Goal: Understand process/instructions

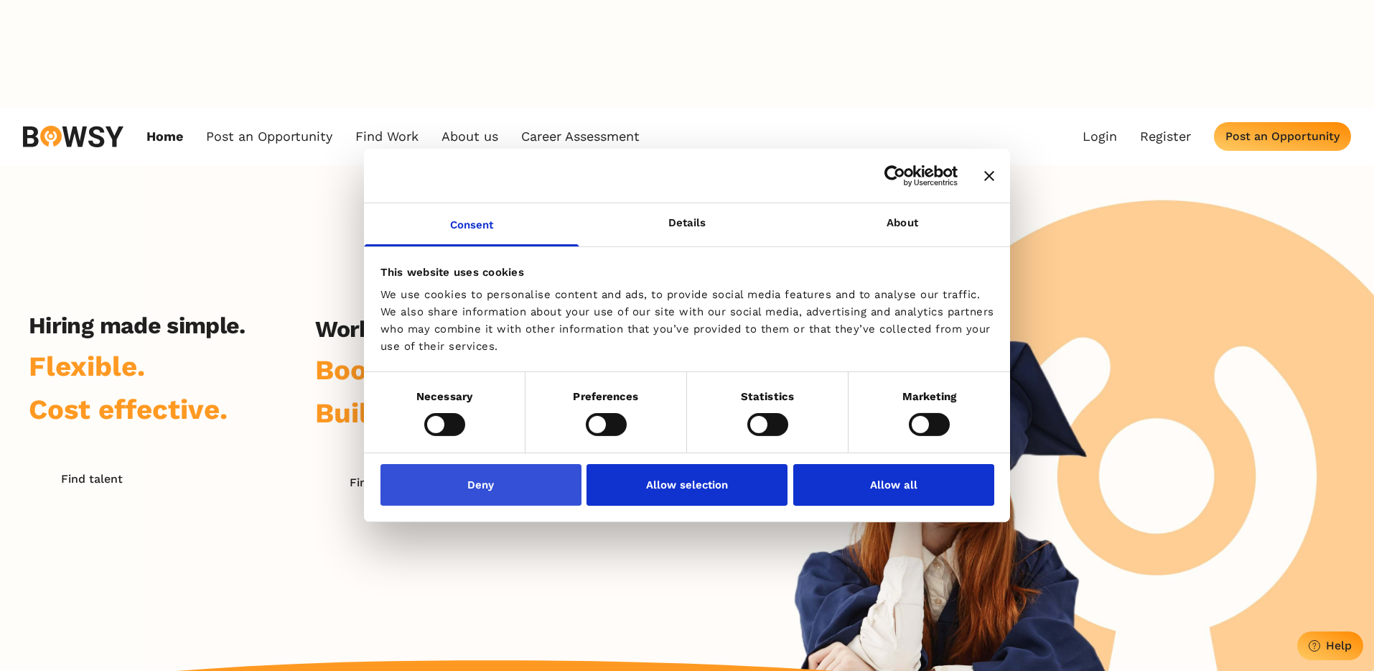
click at [465, 476] on button "Deny" at bounding box center [481, 485] width 201 height 42
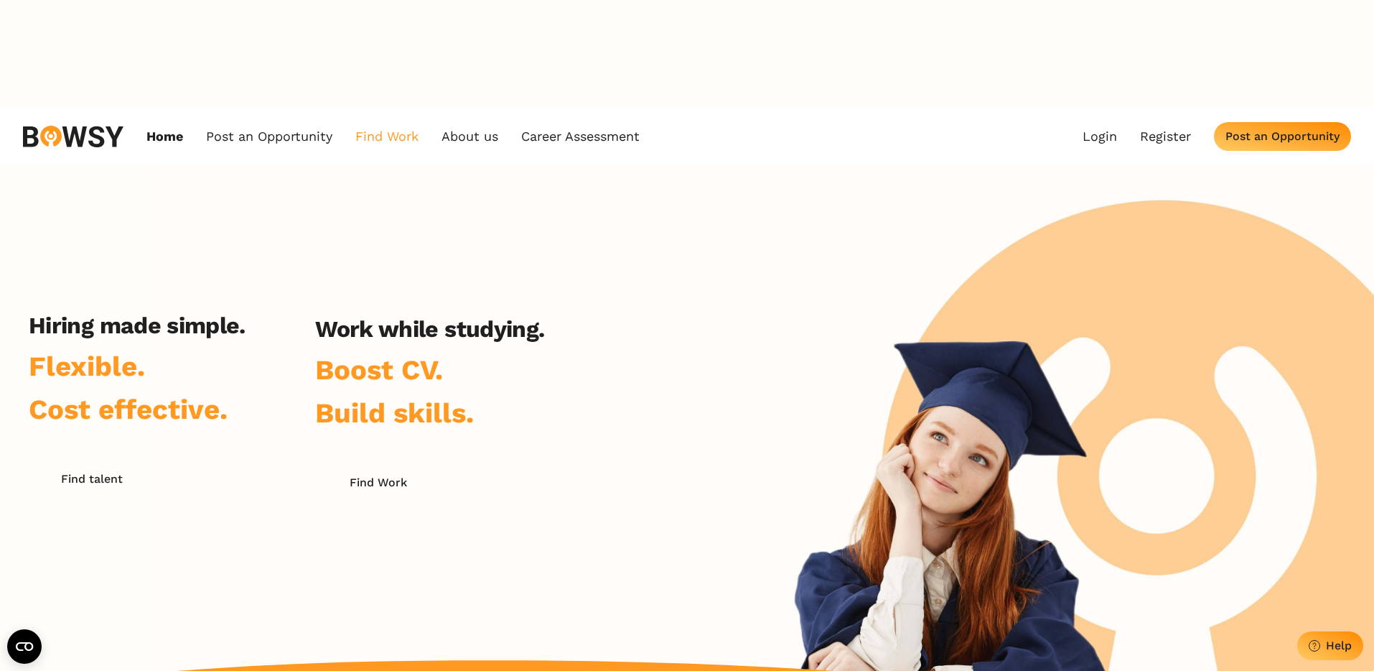
click at [378, 129] on link "Find Work" at bounding box center [386, 137] width 63 height 16
click at [451, 157] on link "How it Works" at bounding box center [414, 169] width 113 height 24
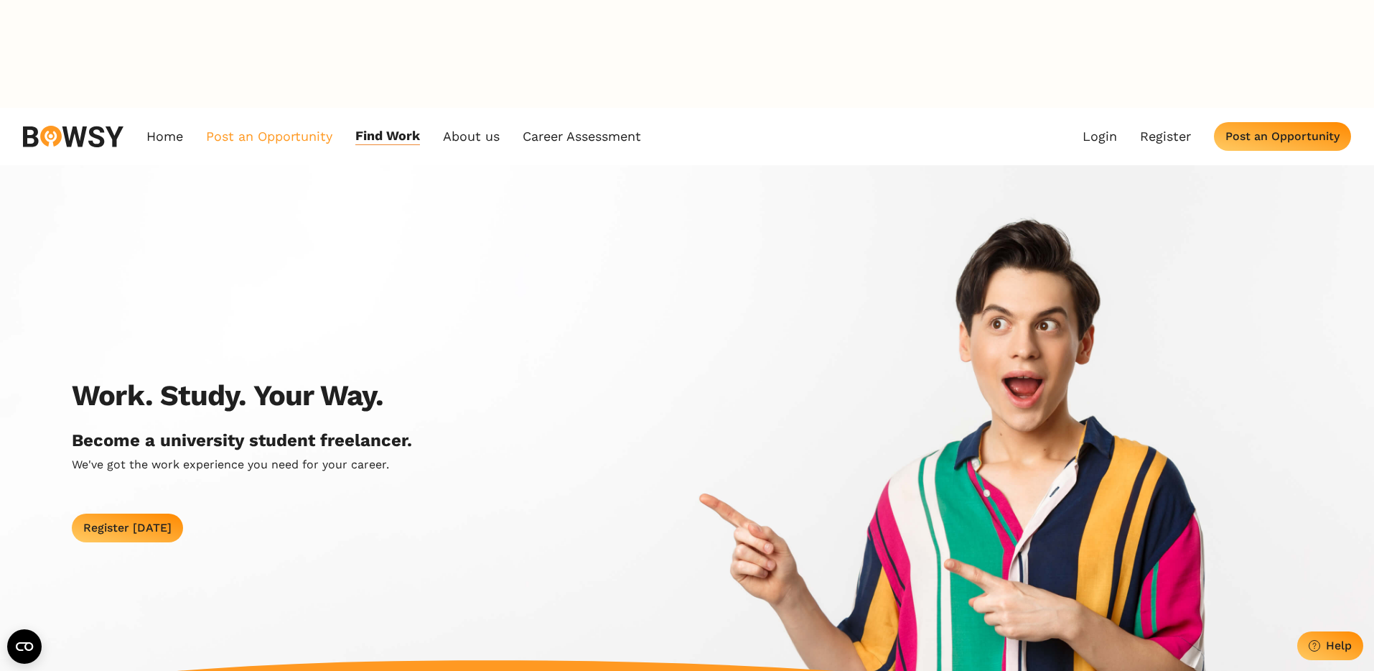
click at [266, 128] on link "Post an Opportunity" at bounding box center [269, 136] width 126 height 17
click at [256, 157] on link "Bowsy Projects" at bounding box center [263, 169] width 113 height 24
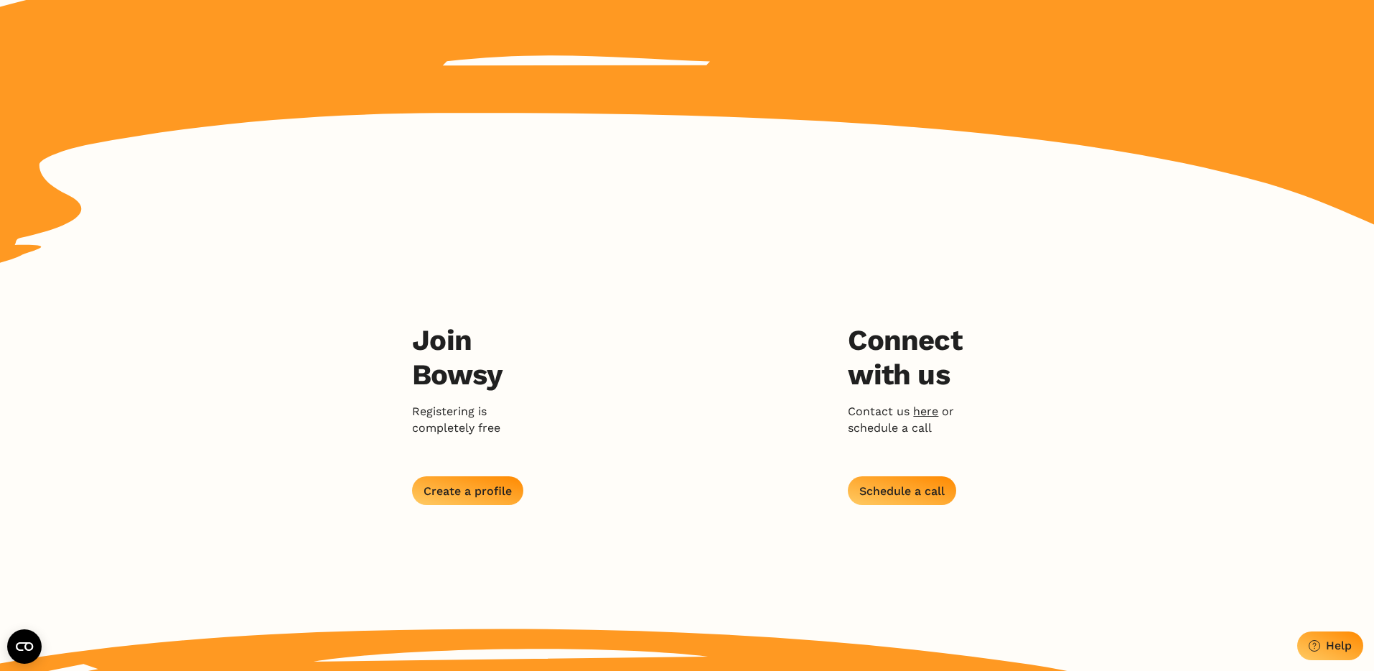
scroll to position [2012, 0]
